Goal: Transaction & Acquisition: Book appointment/travel/reservation

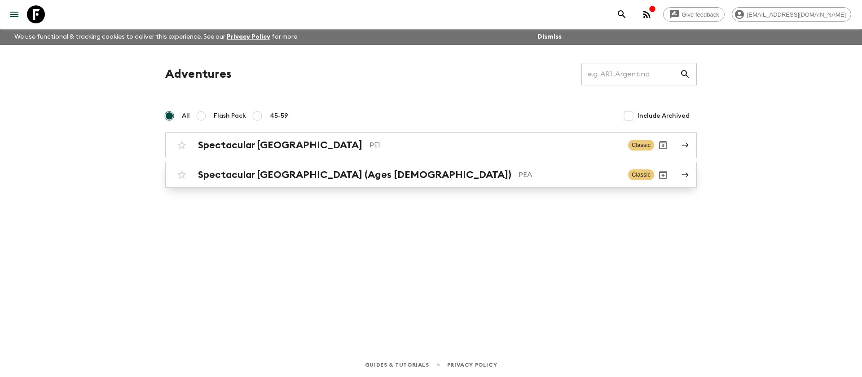
click at [307, 167] on div "Spectacular Peru (Ages [DEMOGRAPHIC_DATA]) PEA Classic" at bounding box center [413, 175] width 481 height 18
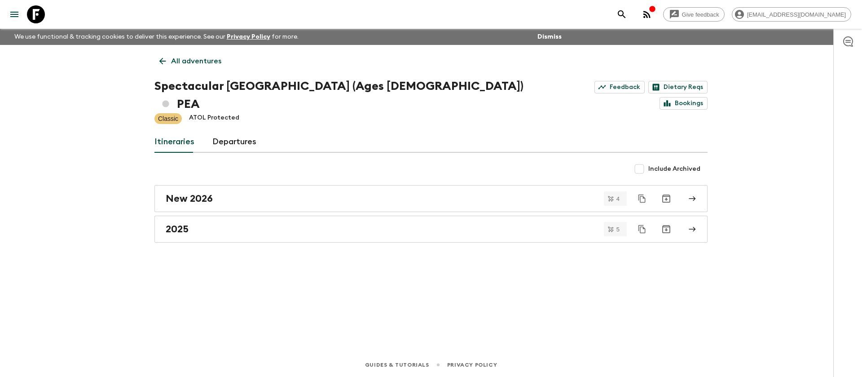
click at [176, 62] on p "All adventures" at bounding box center [196, 61] width 50 height 11
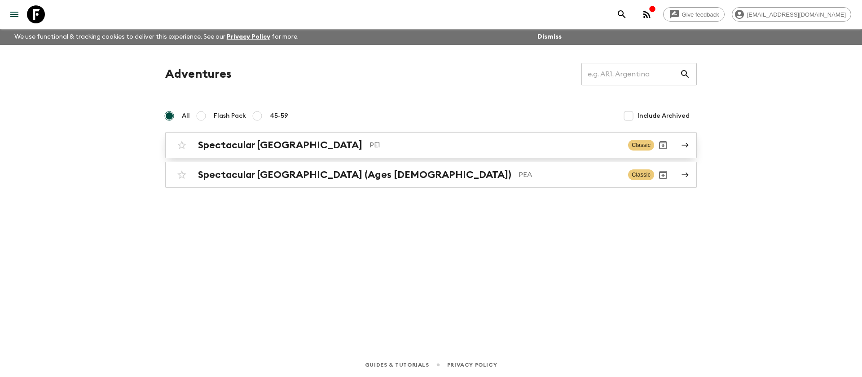
click at [286, 133] on link "Spectacular Peru PE1 Classic" at bounding box center [430, 145] width 531 height 26
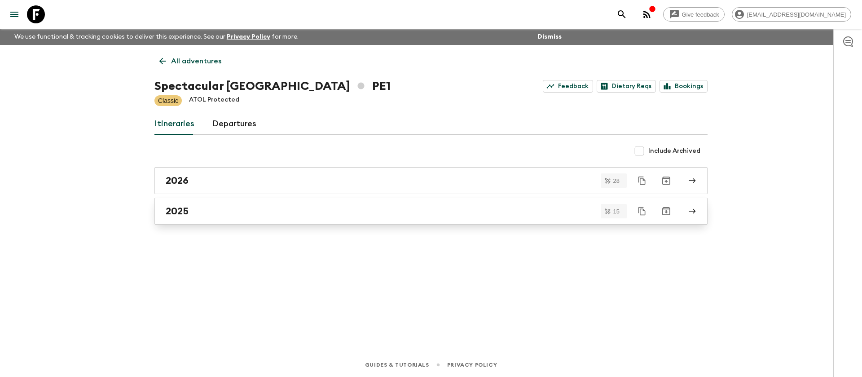
click at [204, 215] on div "2025" at bounding box center [422, 211] width 513 height 12
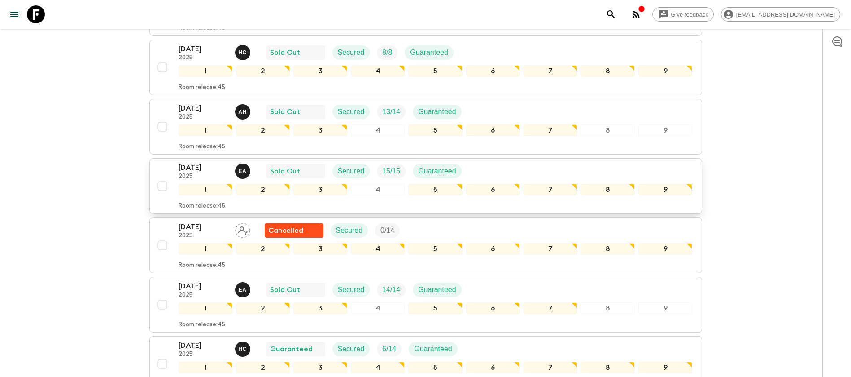
scroll to position [337, 0]
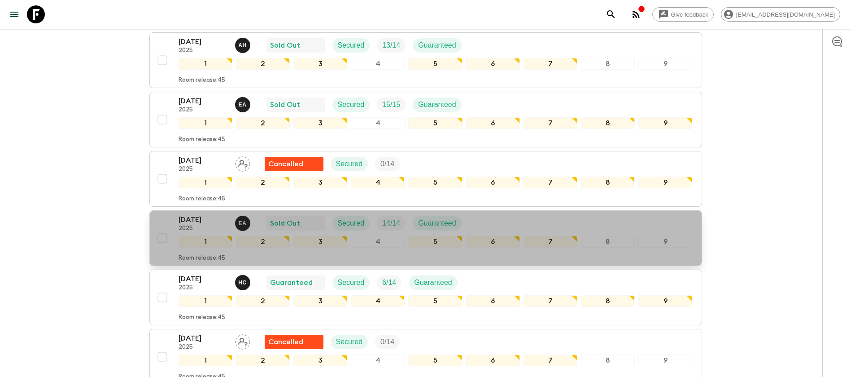
click at [500, 220] on div "[DATE] 2025 E A Sold Out Secured 14 / 14 Guaranteed" at bounding box center [436, 223] width 514 height 18
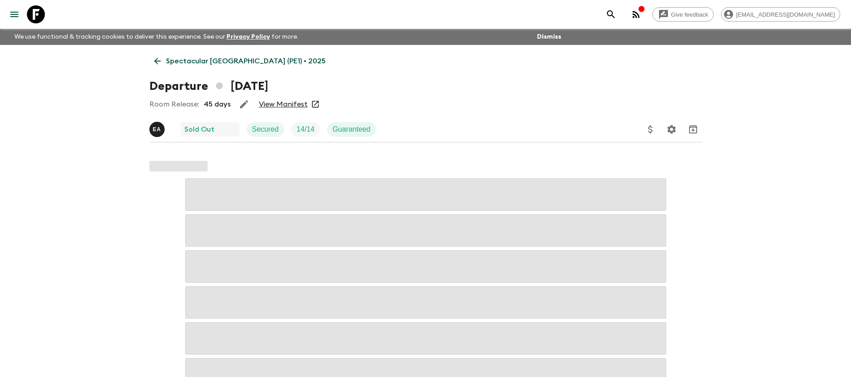
click at [279, 104] on link "View Manifest" at bounding box center [283, 104] width 49 height 9
